Goal: Register for event/course

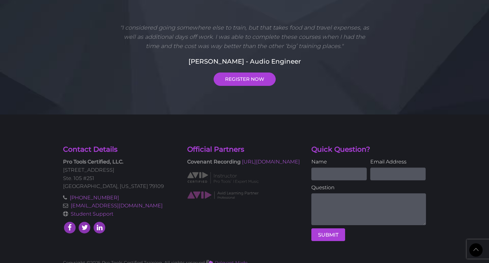
scroll to position [1653, 0]
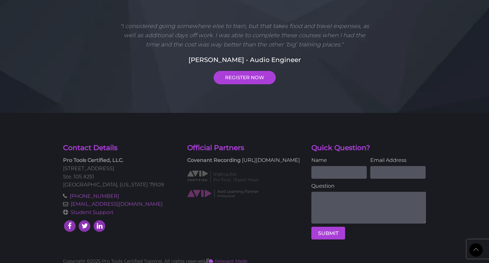
click at [242, 162] on link "[URL][DOMAIN_NAME]" at bounding box center [271, 160] width 58 height 6
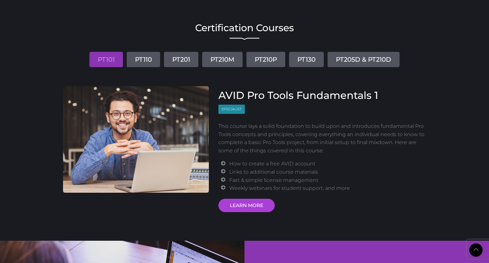
scroll to position [740, 0]
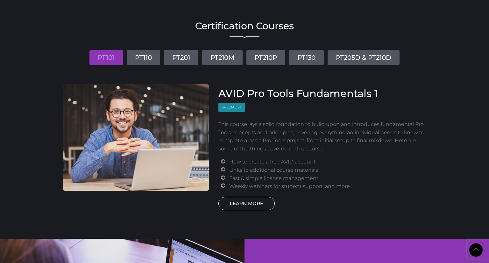
click at [236, 205] on link "LEARN MORE" at bounding box center [247, 203] width 56 height 13
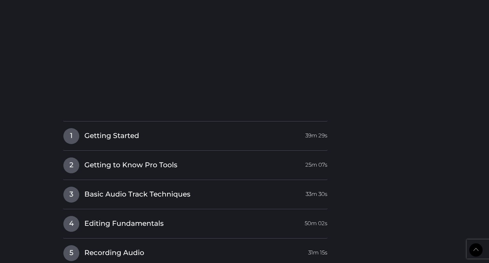
scroll to position [841, 0]
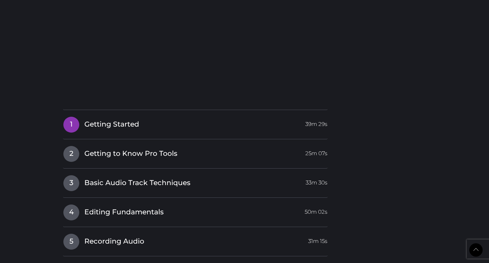
click at [242, 125] on link "1 Getting Started 39m 29s" at bounding box center [195, 123] width 265 height 13
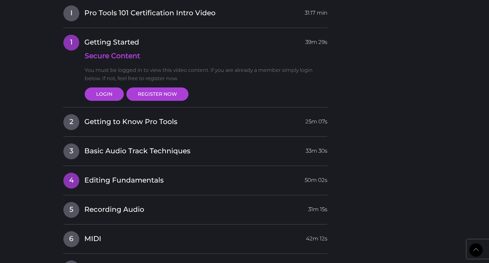
scroll to position [773, 0]
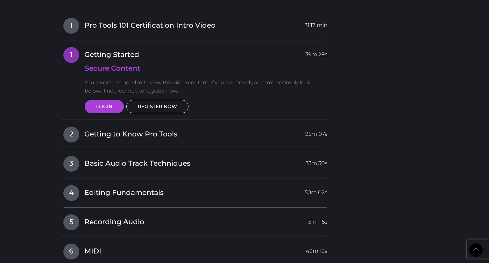
click at [165, 108] on link "REGISTER NOW" at bounding box center [157, 106] width 62 height 13
